Goal: Information Seeking & Learning: Learn about a topic

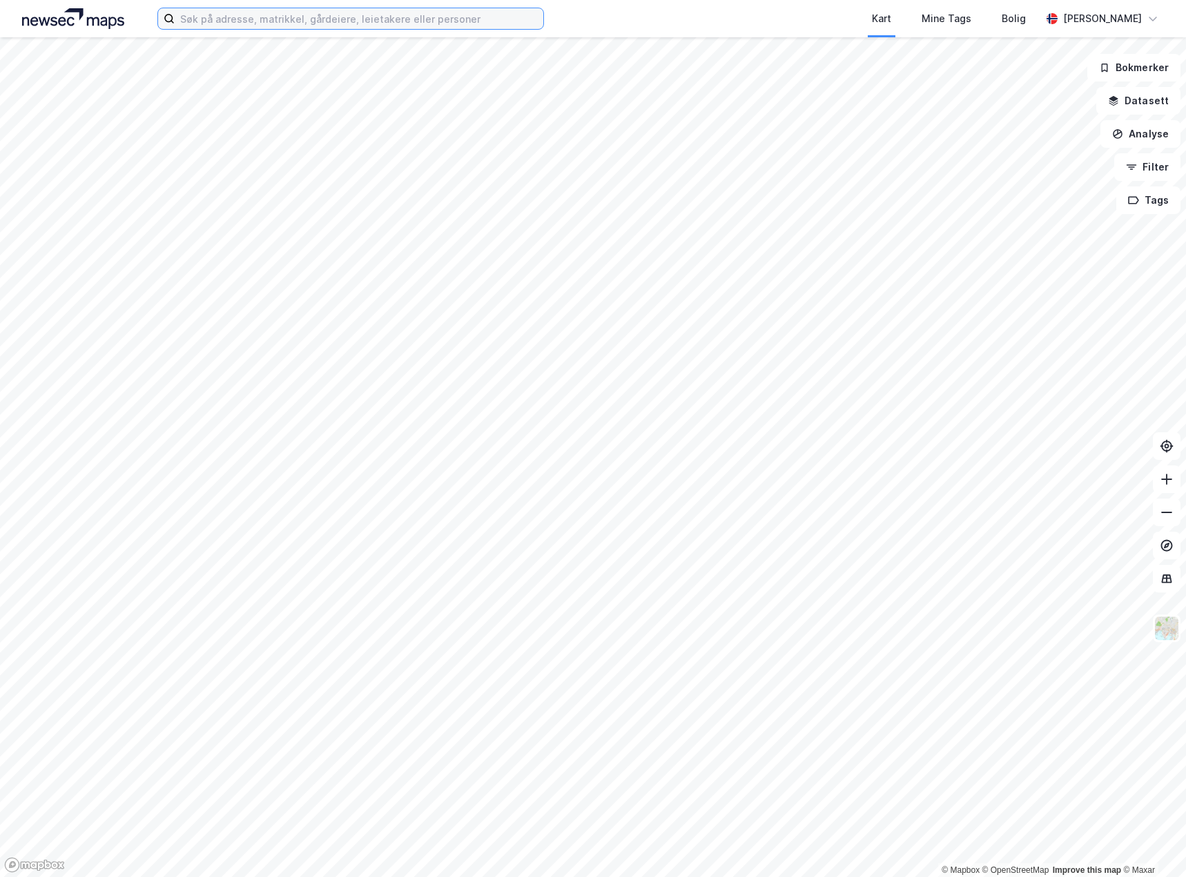
click at [285, 17] on input at bounding box center [359, 18] width 369 height 21
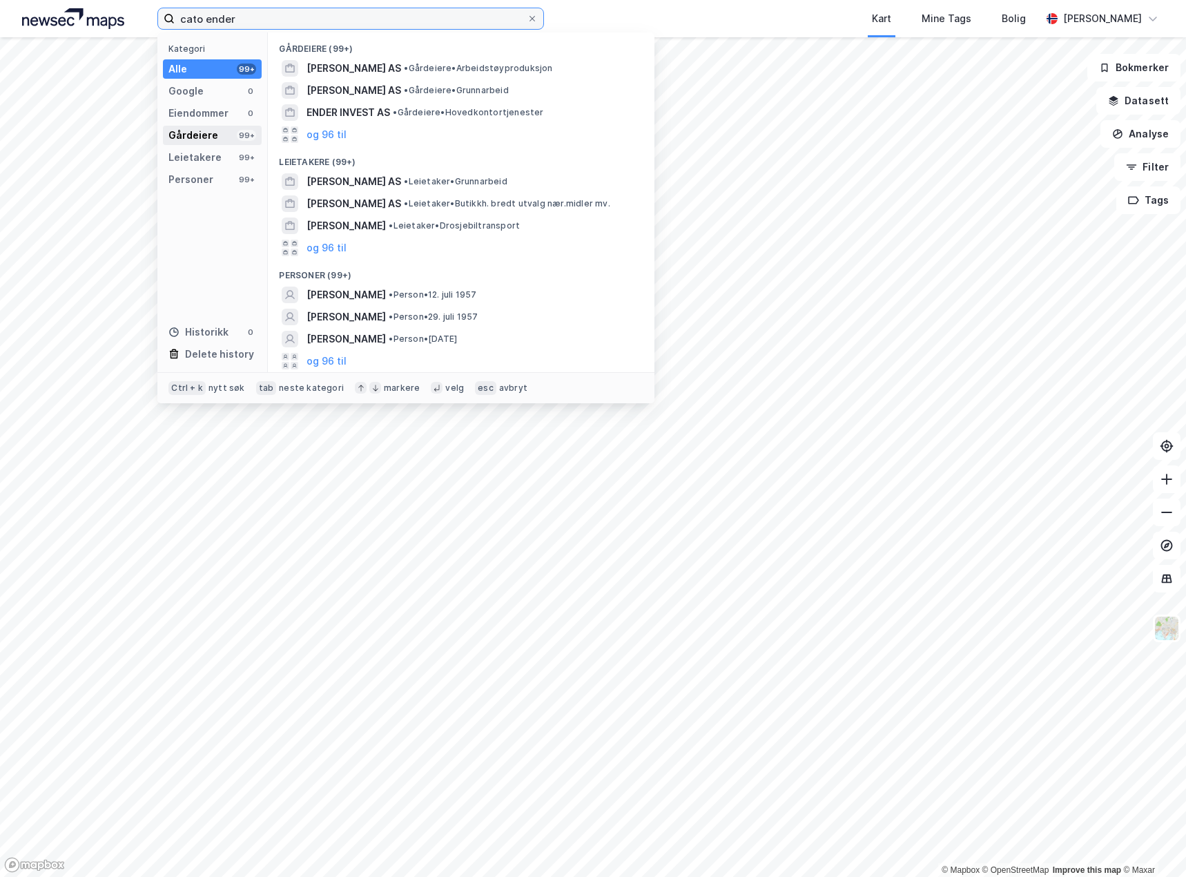
type input "cato ender"
click at [207, 131] on div "Gårdeiere" at bounding box center [193, 135] width 50 height 17
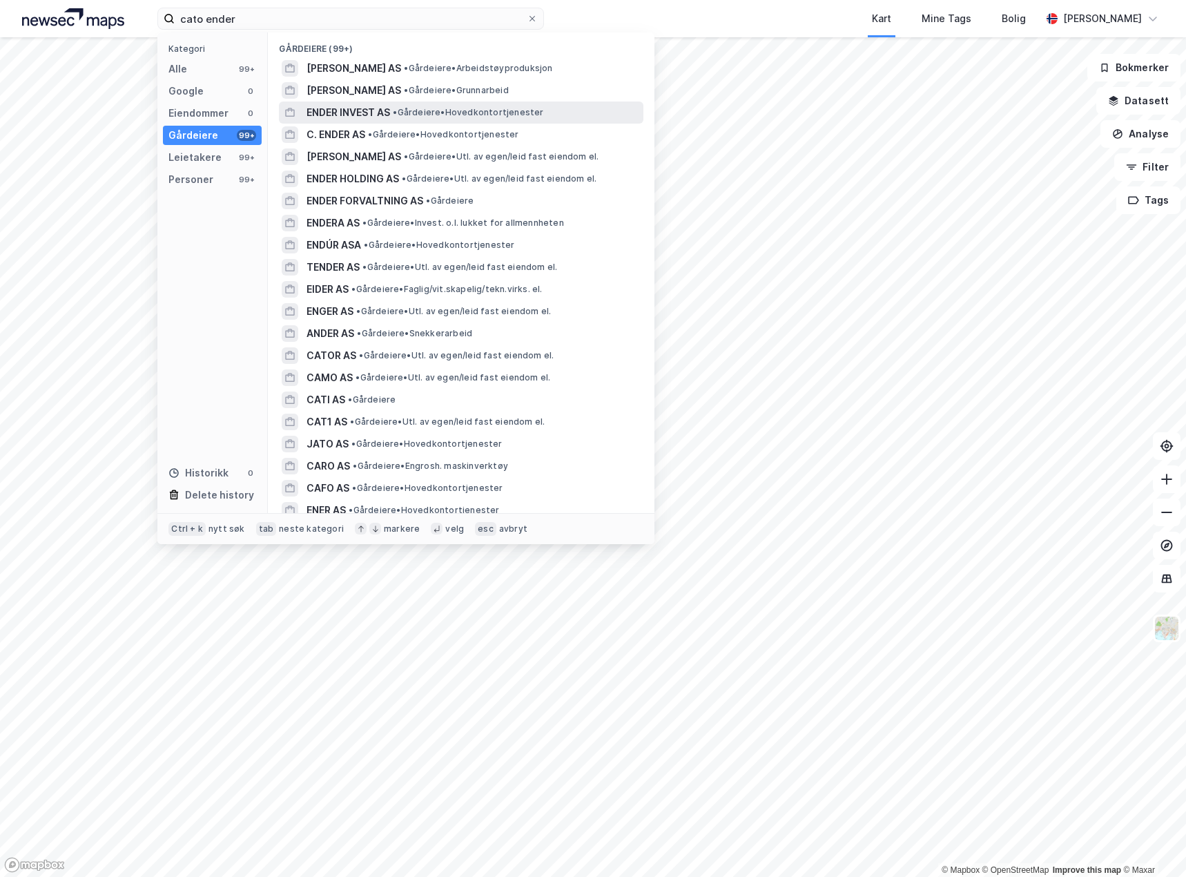
click at [375, 110] on span "ENDER INVEST AS" at bounding box center [349, 112] width 84 height 17
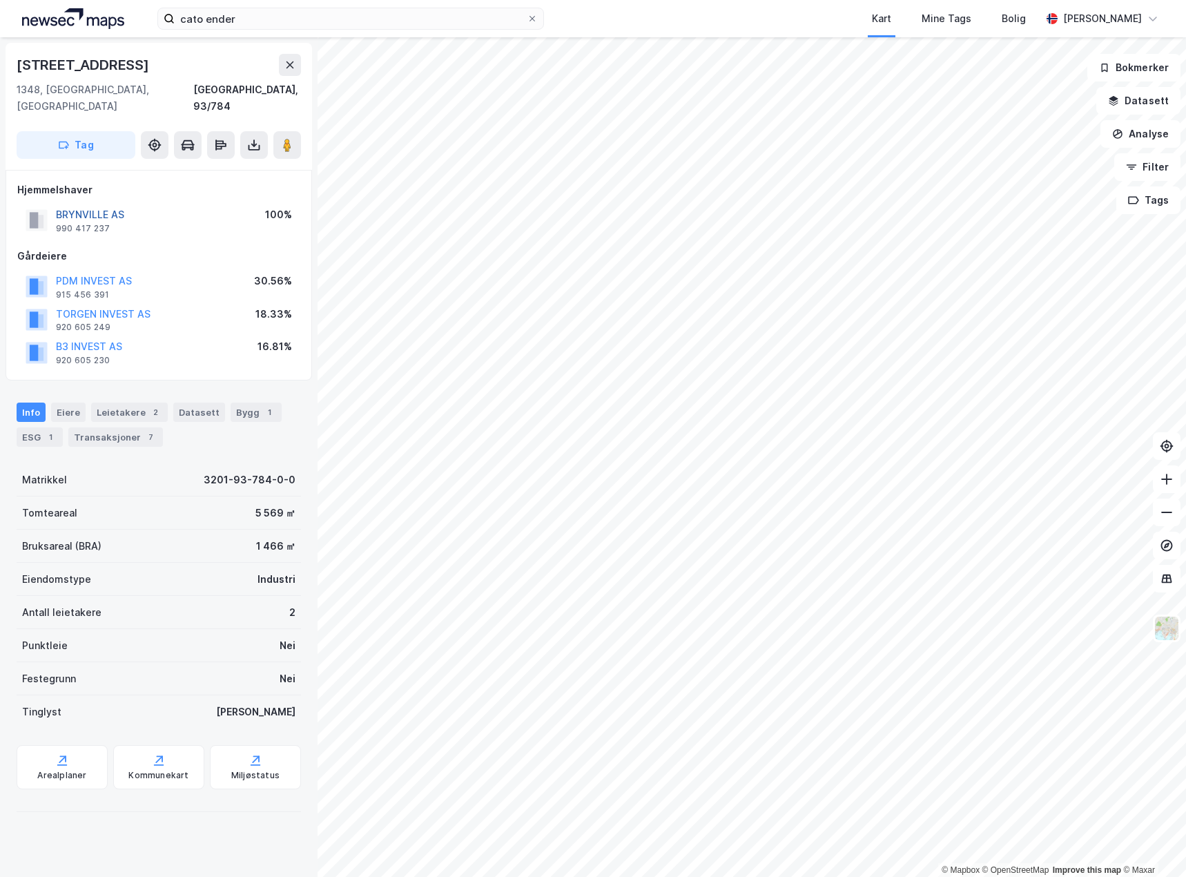
click at [0, 0] on button "BRYNVILLE AS" at bounding box center [0, 0] width 0 height 0
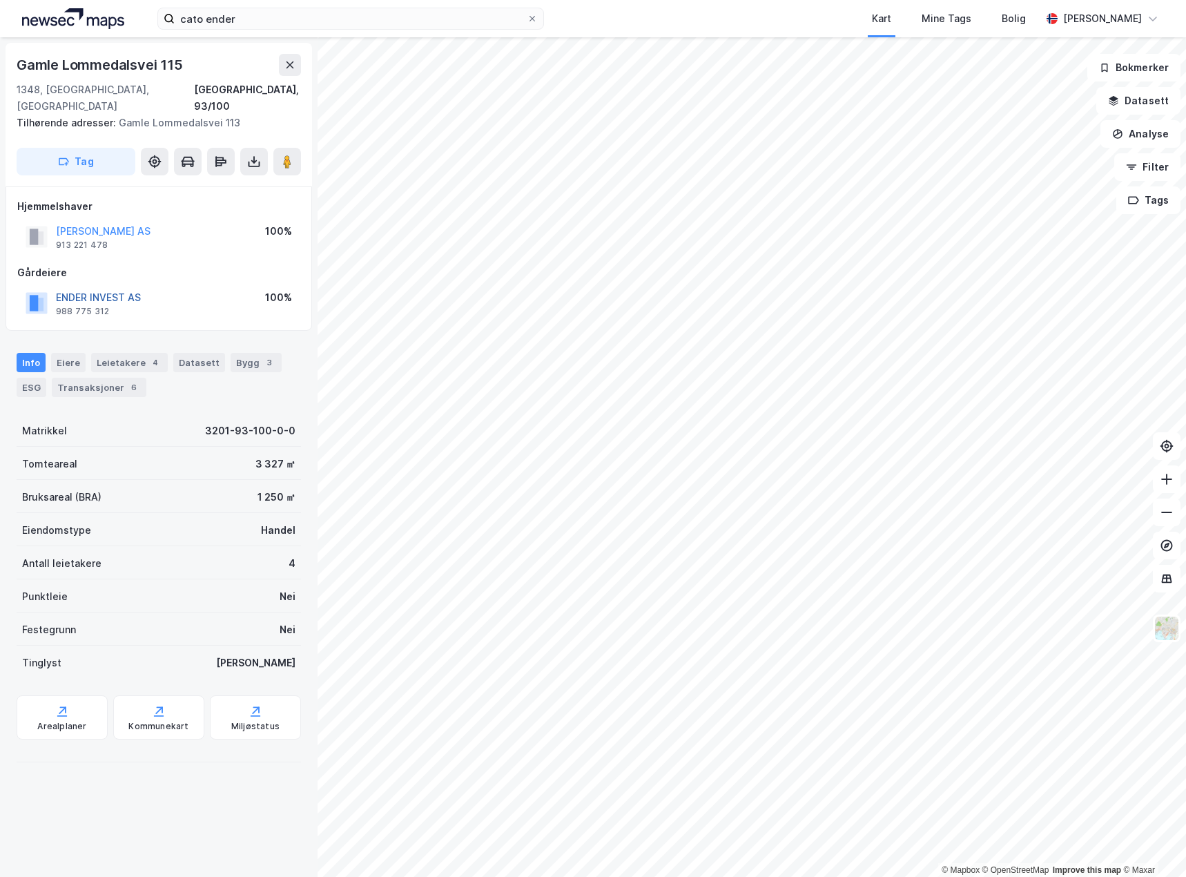
click at [0, 0] on button "ENDER INVEST AS" at bounding box center [0, 0] width 0 height 0
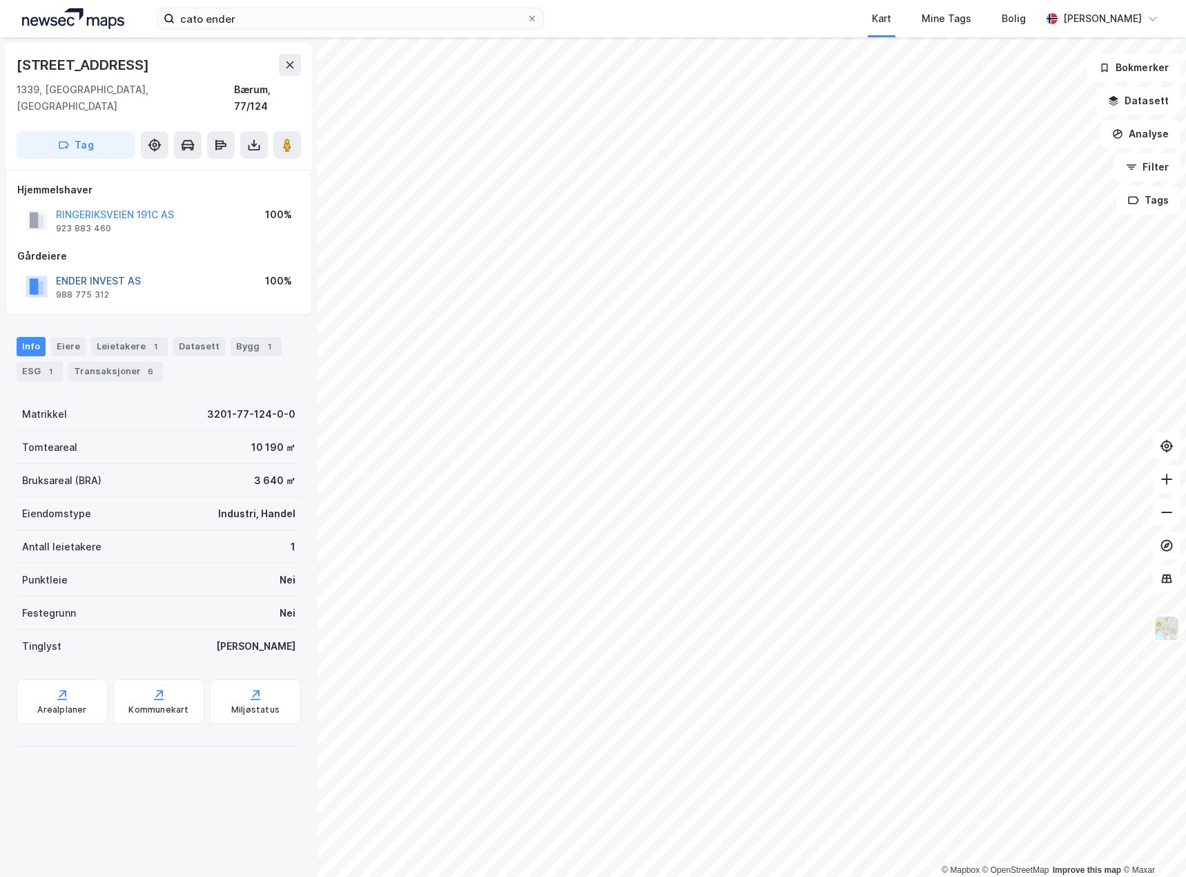
click at [0, 0] on button "ENDER INVEST AS" at bounding box center [0, 0] width 0 height 0
